Goal: Task Accomplishment & Management: Use online tool/utility

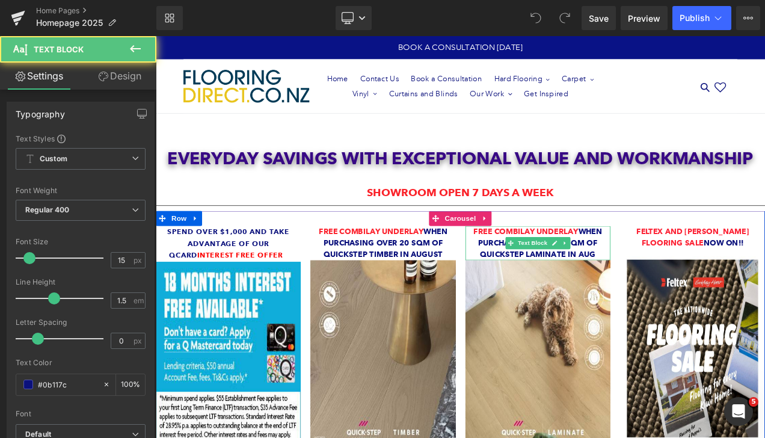
click at [651, 286] on strong "Free COMBILAY UNDERLAY when purchasing over 20 sqm of Quickstep laminate IN AUG" at bounding box center [611, 283] width 153 height 38
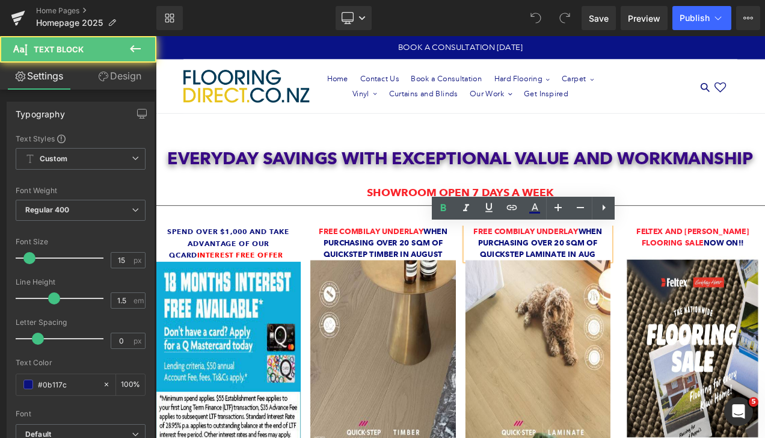
click at [664, 296] on strong "Free COMBILAY UNDERLAY when purchasing over 20 sqm of Quickstep laminate IN AUG" at bounding box center [611, 283] width 153 height 38
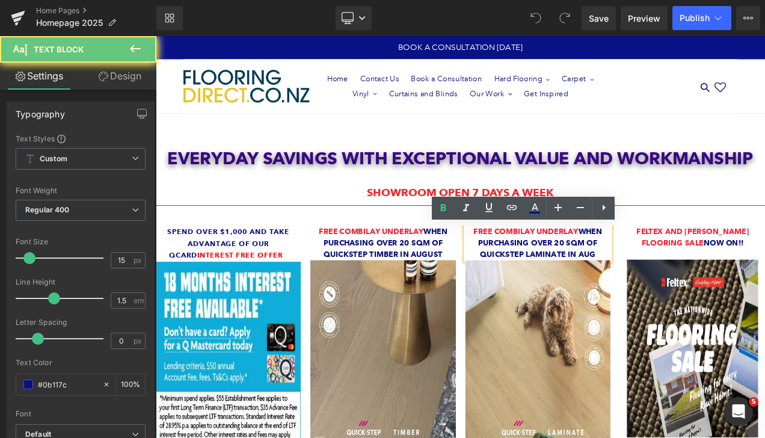
click at [665, 295] on strong "Free COMBILAY UNDERLAY when purchasing over 20 sqm of Quickstep laminate IN AUG" at bounding box center [611, 283] width 153 height 38
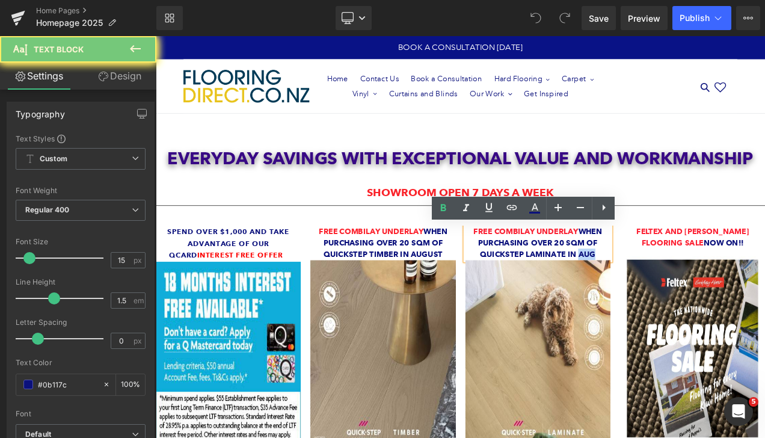
click at [665, 295] on strong "Free COMBILAY UNDERLAY when purchasing over 20 sqm of Quickstep laminate IN AUG" at bounding box center [611, 283] width 153 height 38
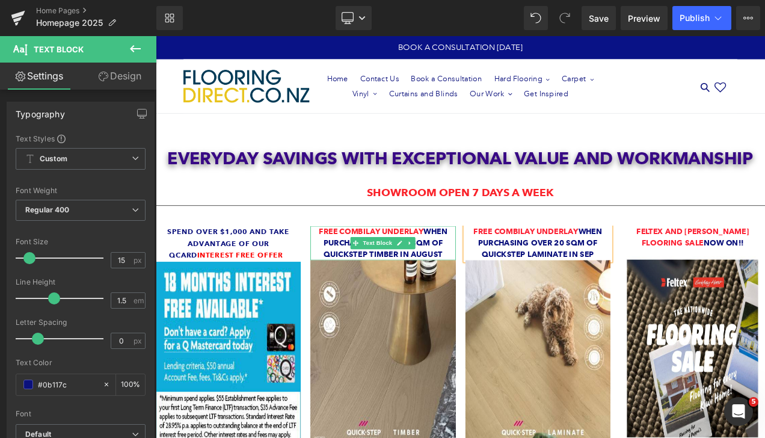
click at [474, 295] on strong "Free COMBILAY UNDERLAY when purchasing over 20 sqm of Quickstep timber IN AUGUST" at bounding box center [426, 283] width 153 height 38
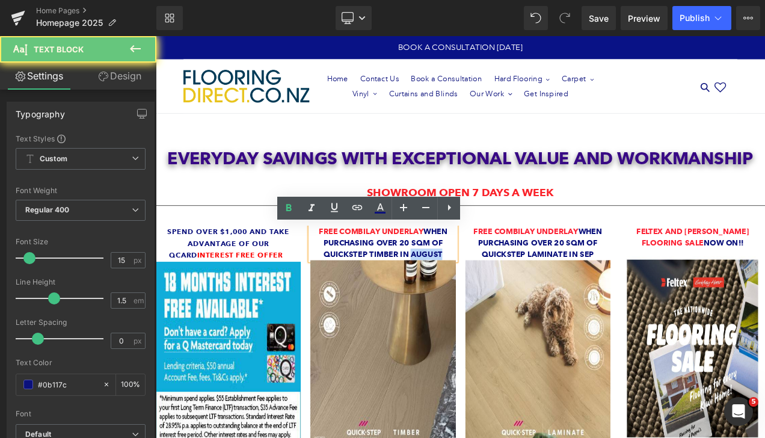
click at [474, 295] on strong "Free COMBILAY UNDERLAY when purchasing over 20 sqm of Quickstep timber IN AUGUST" at bounding box center [426, 283] width 153 height 38
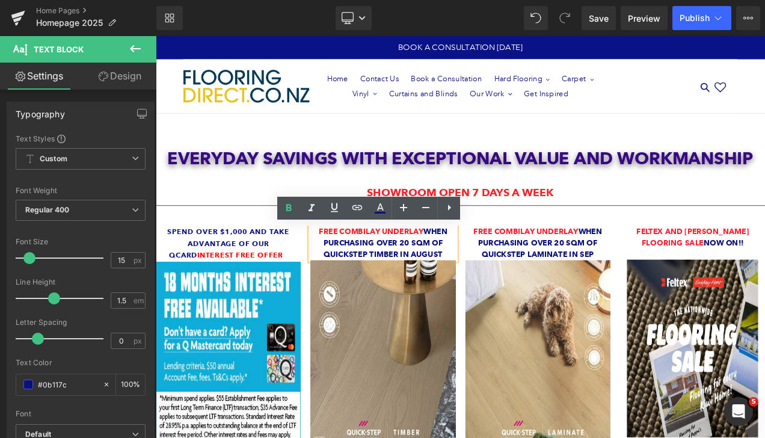
click at [474, 295] on strong "Free COMBILAY UNDERLAY when purchasing over 20 sqm of Quickstep timber IN AUGUST" at bounding box center [426, 283] width 153 height 38
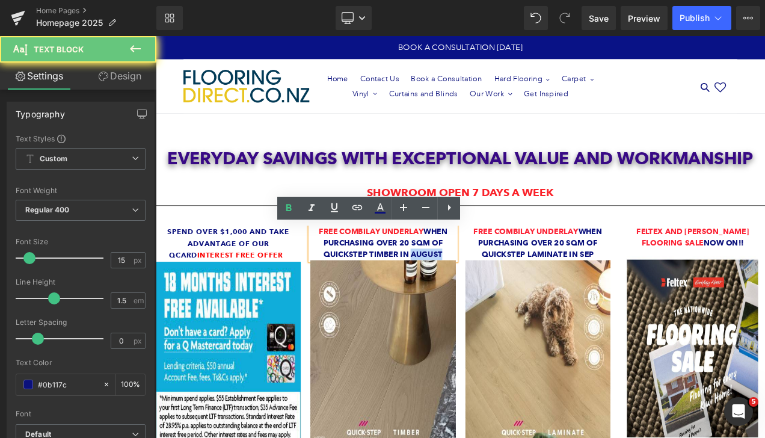
click at [474, 295] on strong "Free COMBILAY UNDERLAY when purchasing over 20 sqm of Quickstep timber IN AUGUST" at bounding box center [426, 283] width 153 height 38
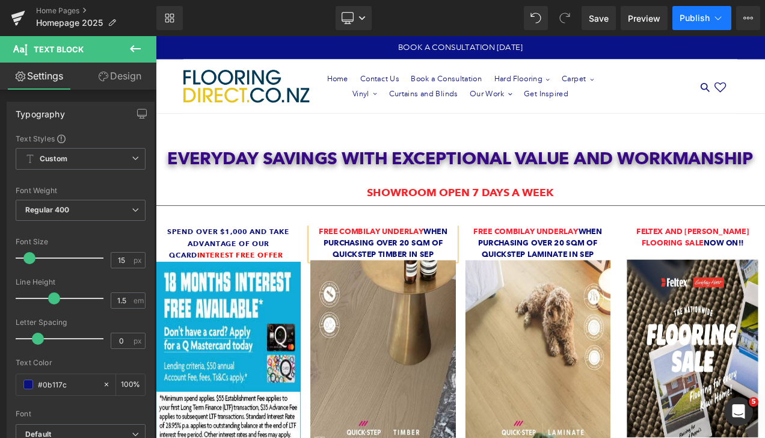
click at [686, 16] on span "Publish" at bounding box center [694, 18] width 30 height 10
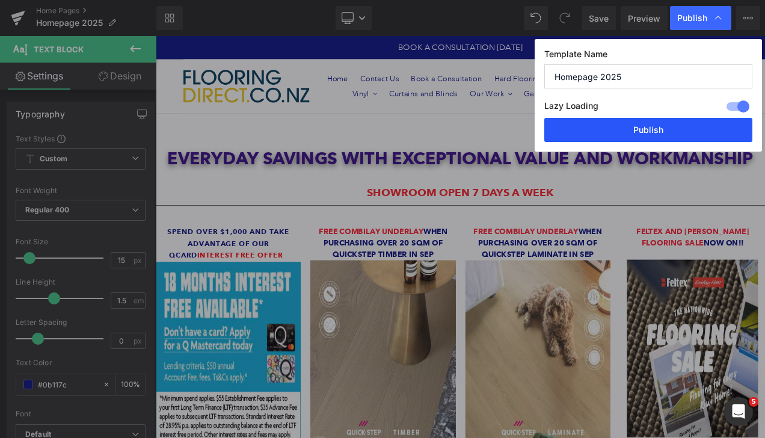
click at [630, 132] on button "Publish" at bounding box center [648, 130] width 208 height 24
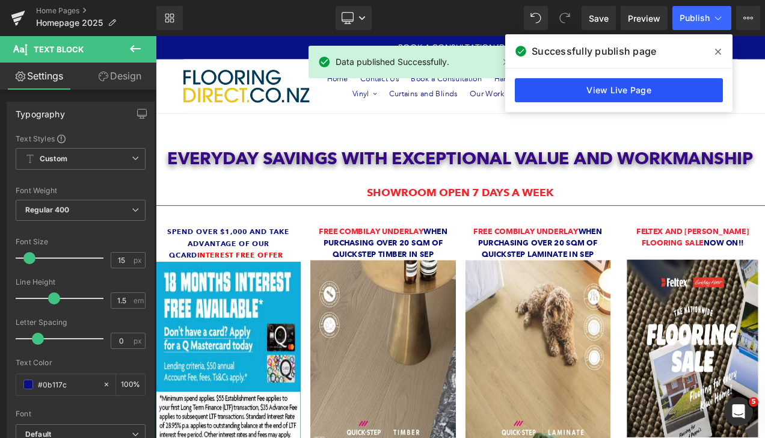
click at [622, 88] on link "View Live Page" at bounding box center [619, 90] width 208 height 24
